Goal: Transaction & Acquisition: Purchase product/service

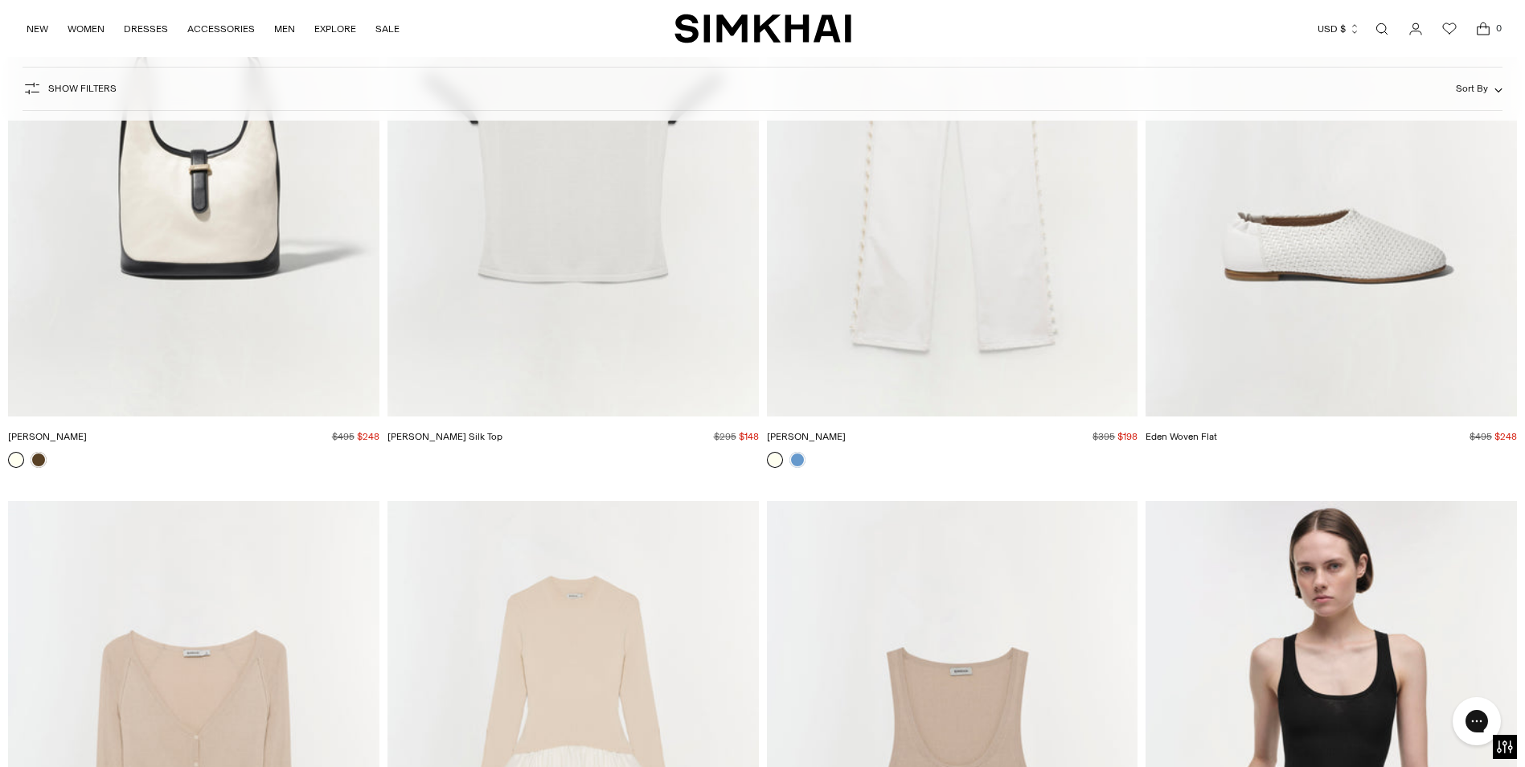
scroll to position [9083, 0]
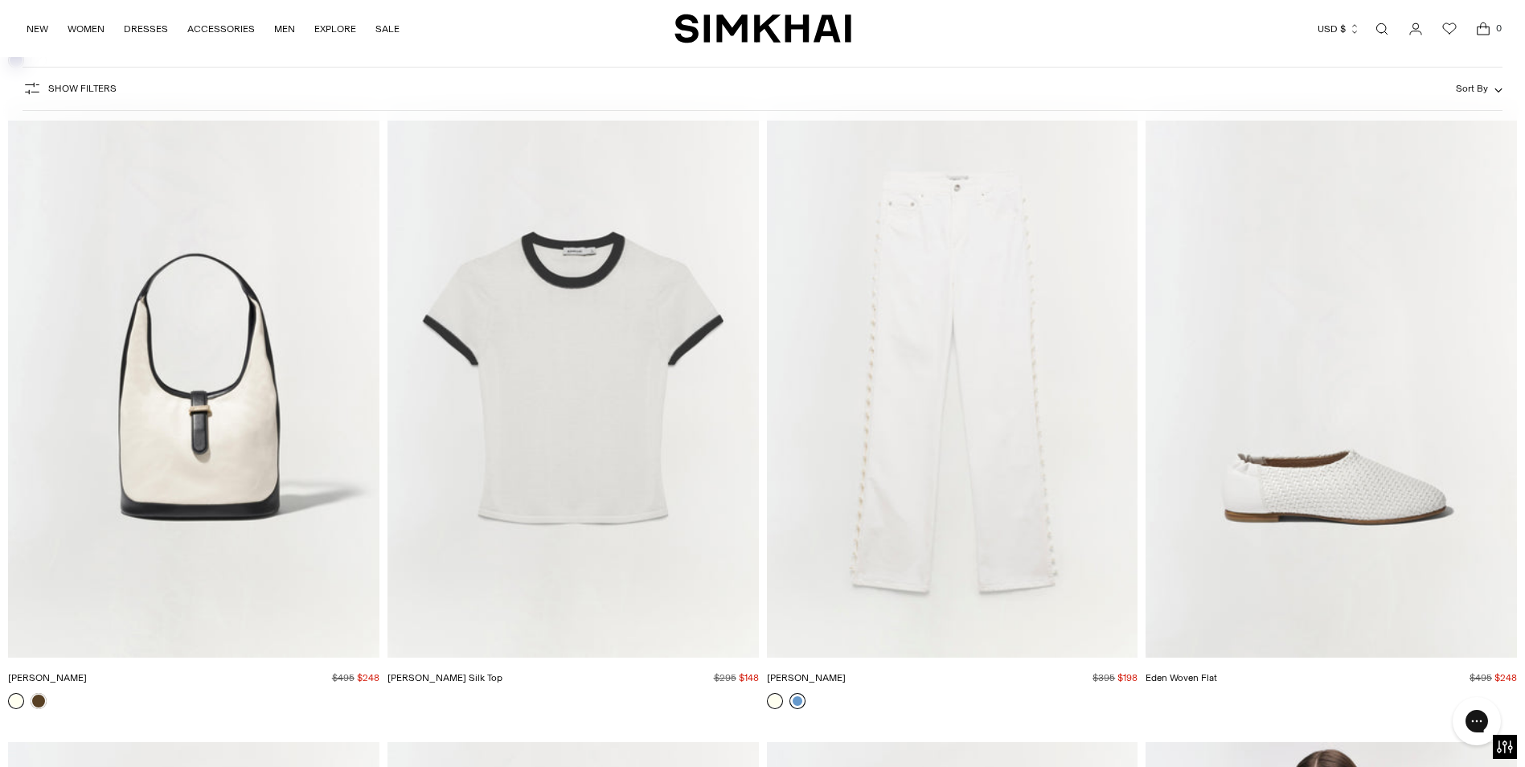
click at [797, 699] on link at bounding box center [797, 701] width 16 height 16
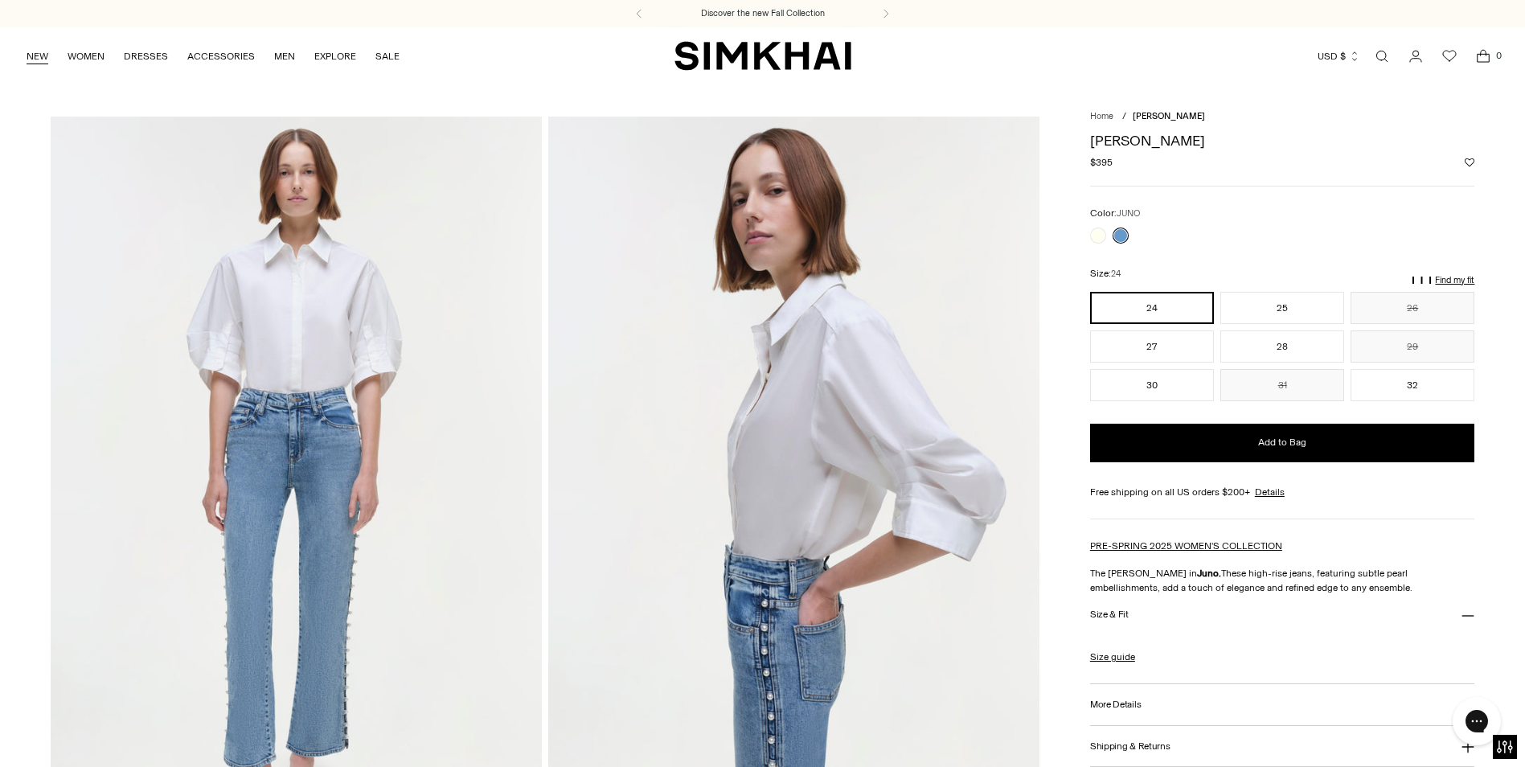
click at [32, 52] on link "NEW" at bounding box center [38, 56] width 22 height 35
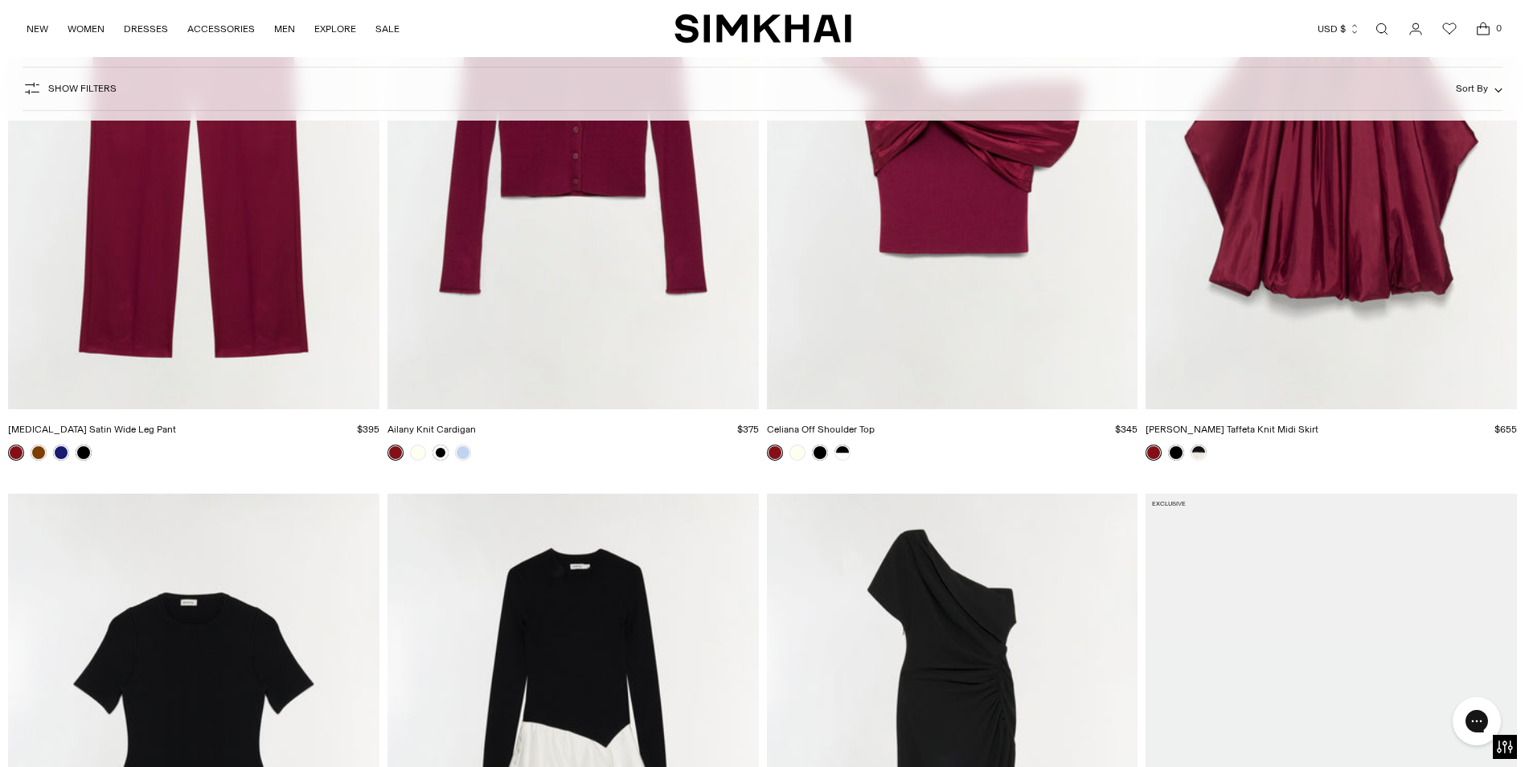
scroll to position [12217, 0]
